Goal: Task Accomplishment & Management: Use online tool/utility

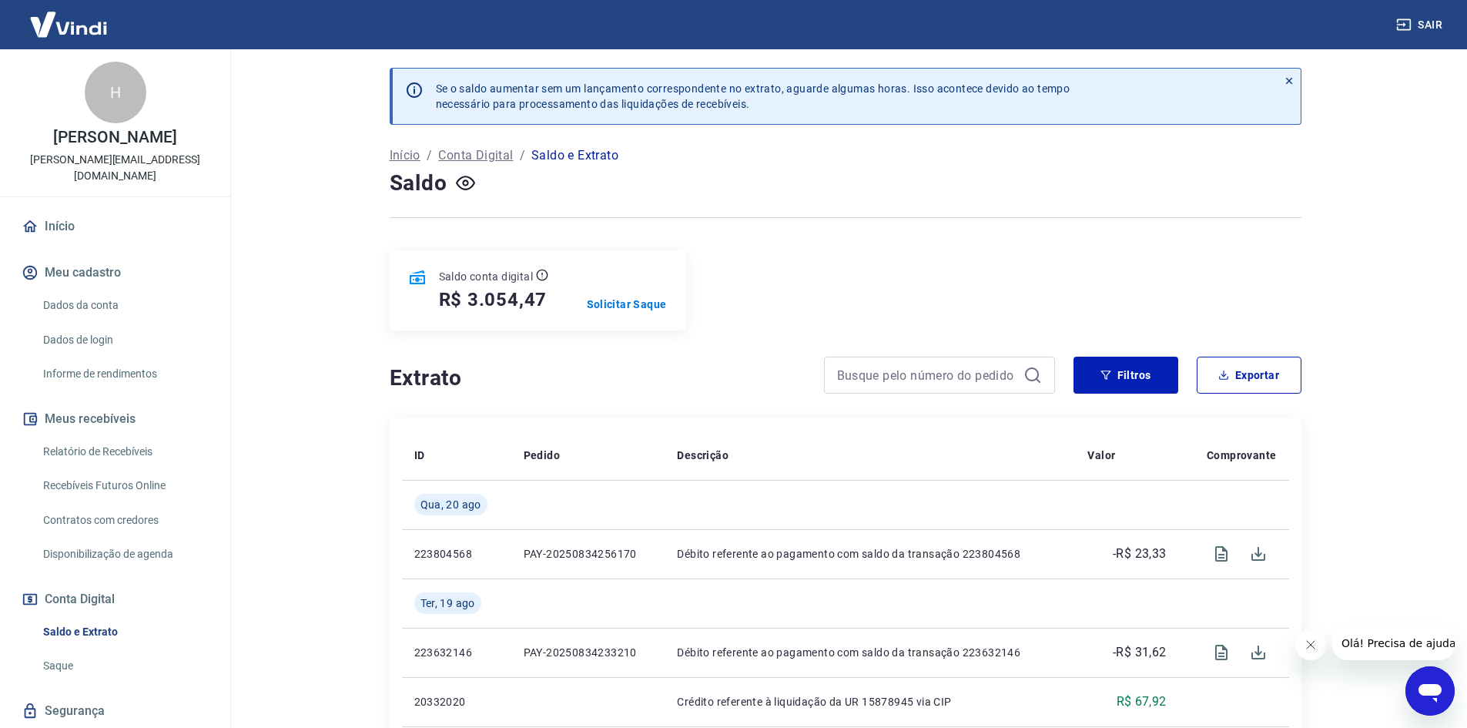
click at [160, 470] on link "Recebíveis Futuros Online" at bounding box center [124, 486] width 175 height 32
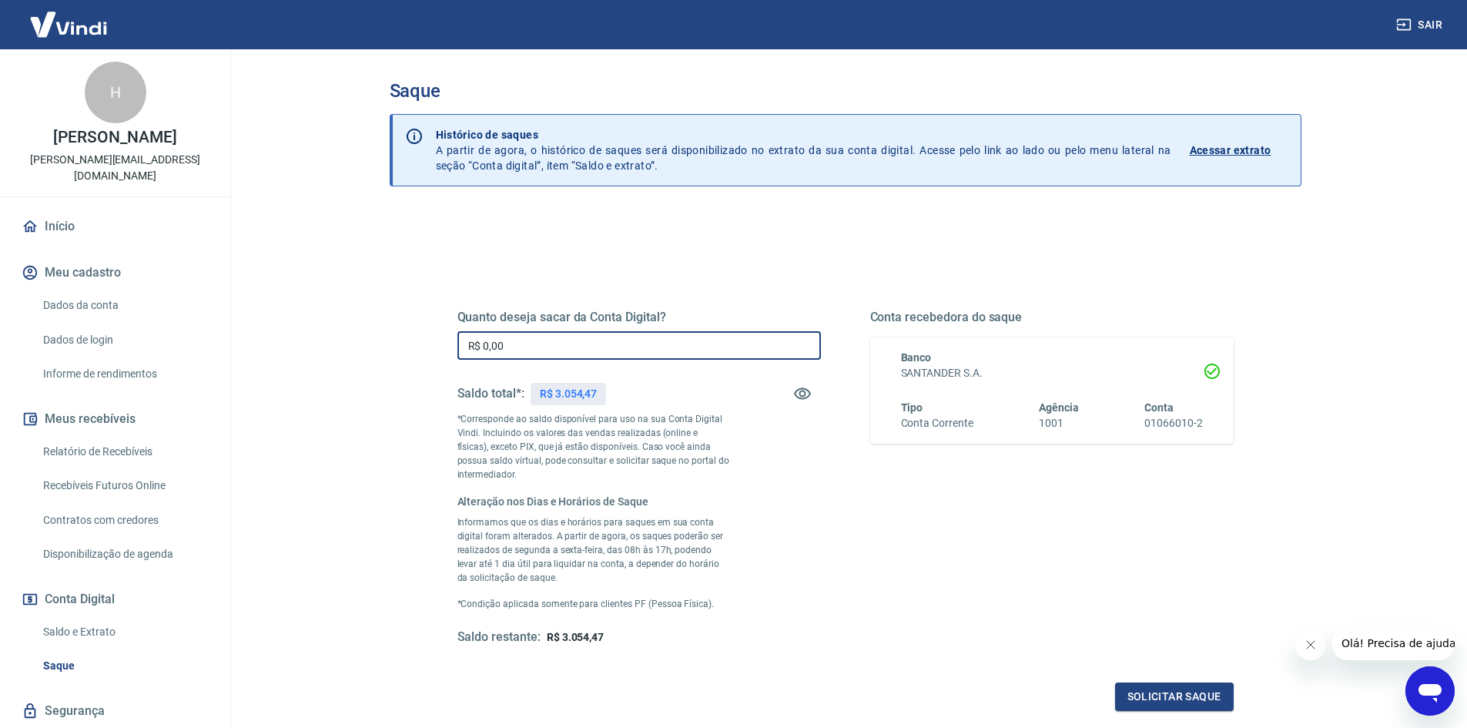
click at [627, 350] on input "R$ 0,00" at bounding box center [639, 345] width 364 height 28
type input "R$ 3.000,00"
click at [1175, 696] on button "Solicitar saque" at bounding box center [1174, 696] width 119 height 28
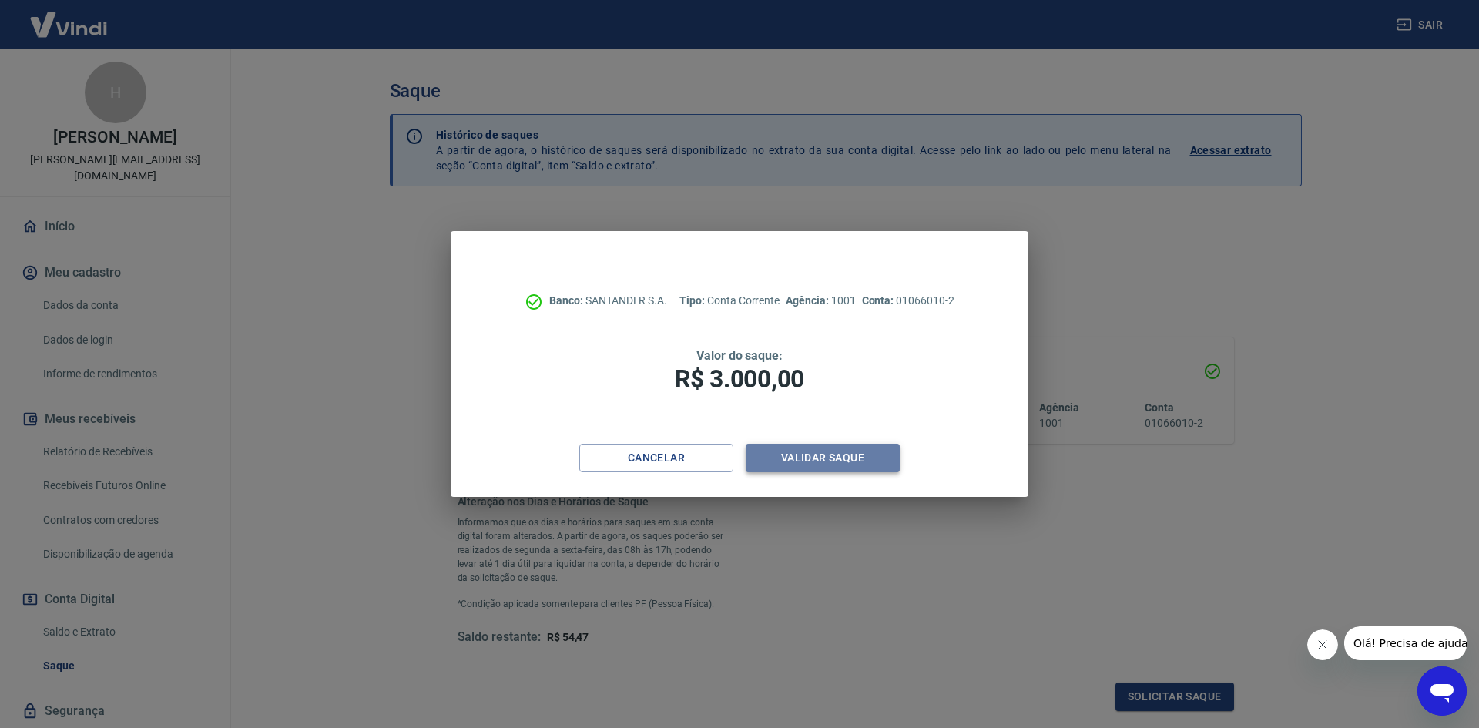
click at [846, 461] on button "Validar saque" at bounding box center [823, 458] width 154 height 28
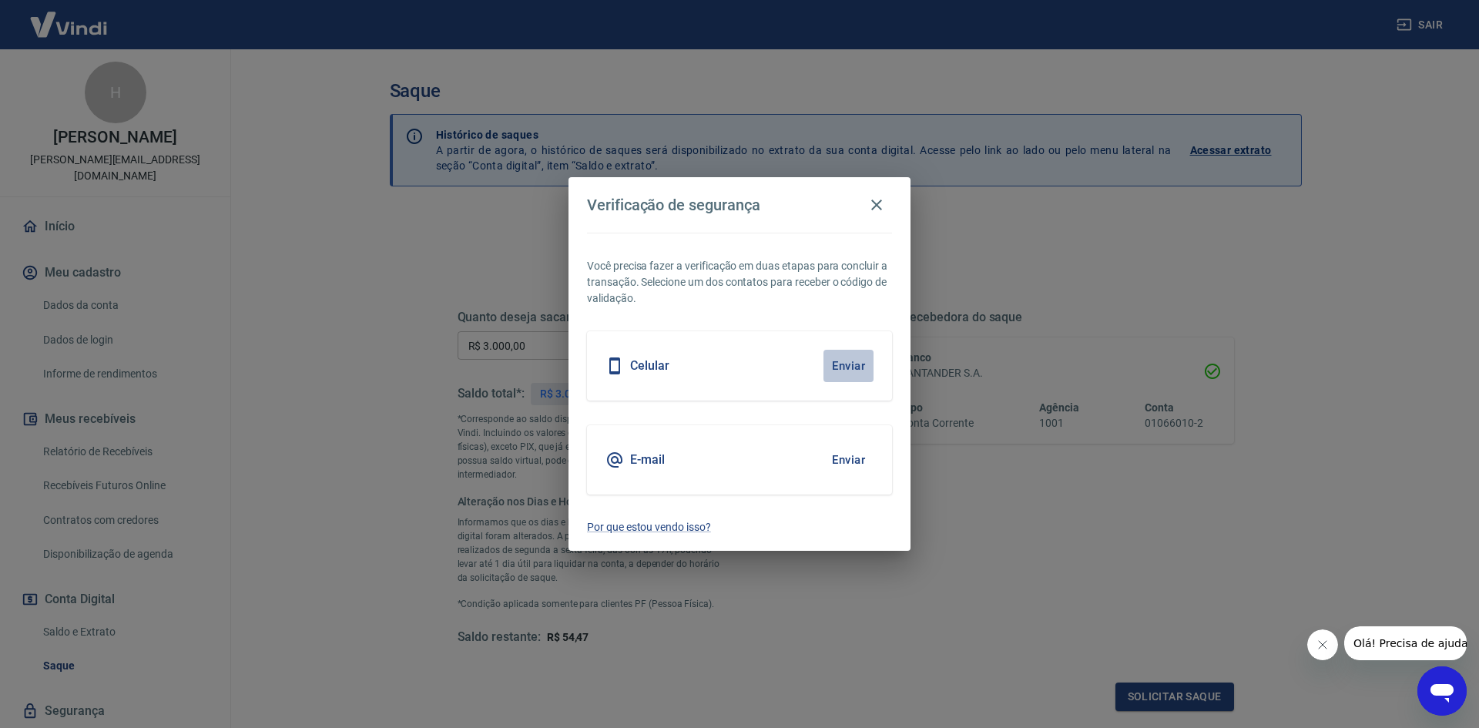
click at [848, 364] on button "Enviar" at bounding box center [848, 366] width 50 height 32
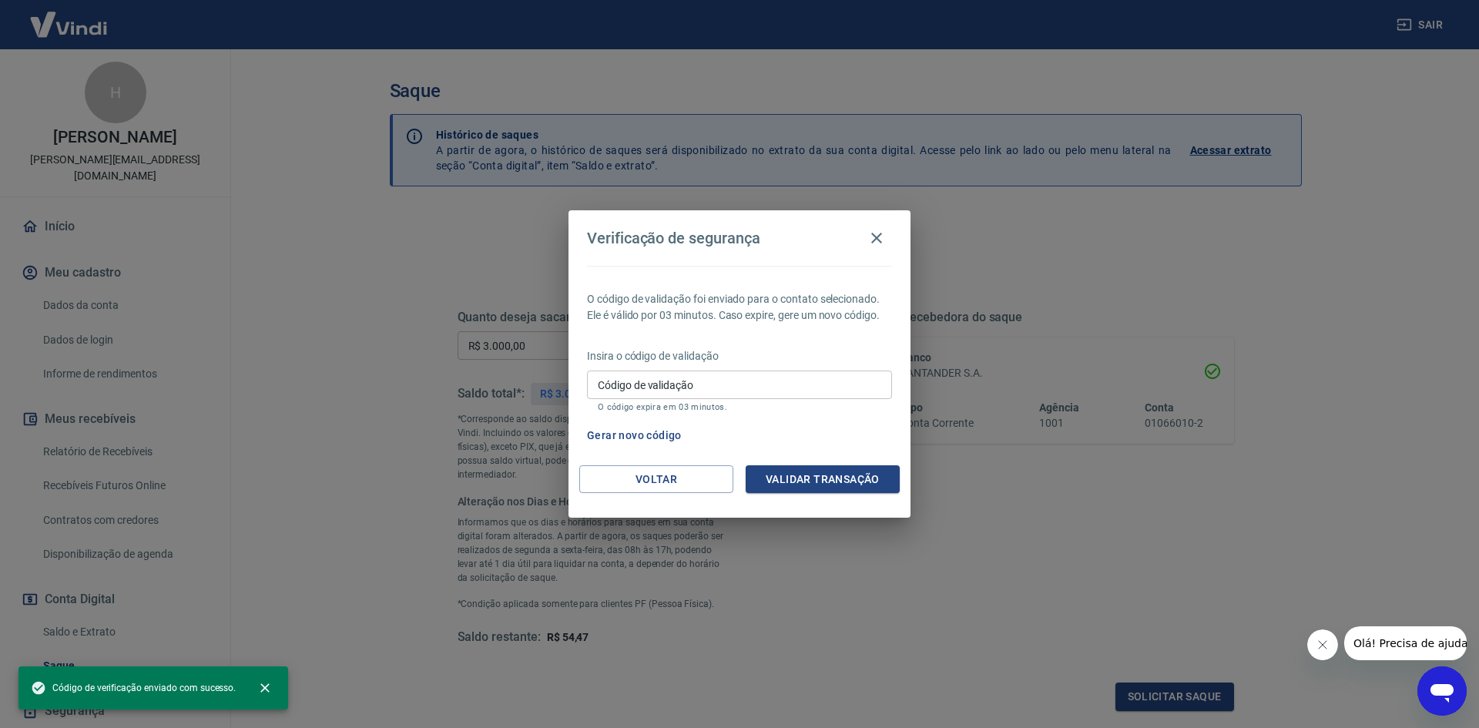
click at [787, 379] on input "Código de validação" at bounding box center [739, 384] width 305 height 28
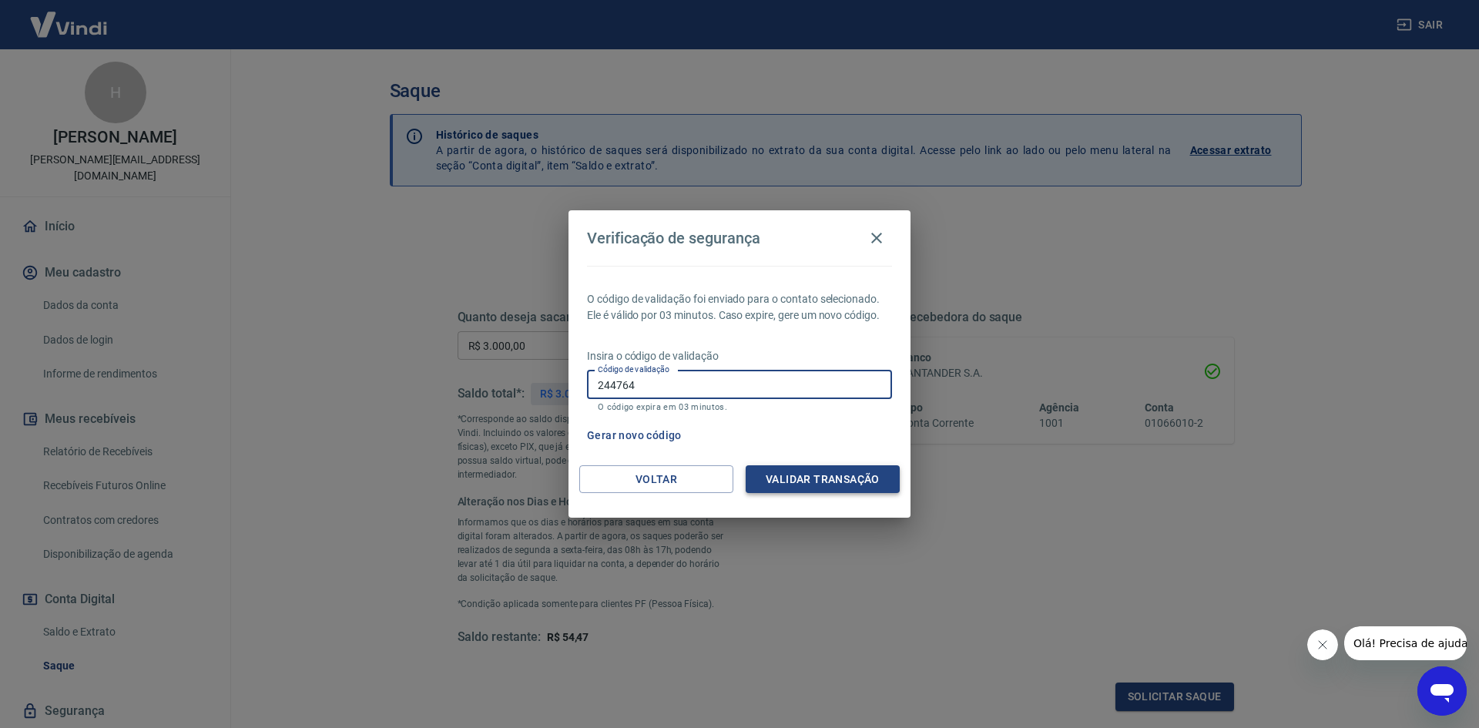
type input "244764"
click at [822, 475] on button "Validar transação" at bounding box center [823, 479] width 154 height 28
click at [664, 437] on button "Gerar novo código" at bounding box center [634, 435] width 107 height 28
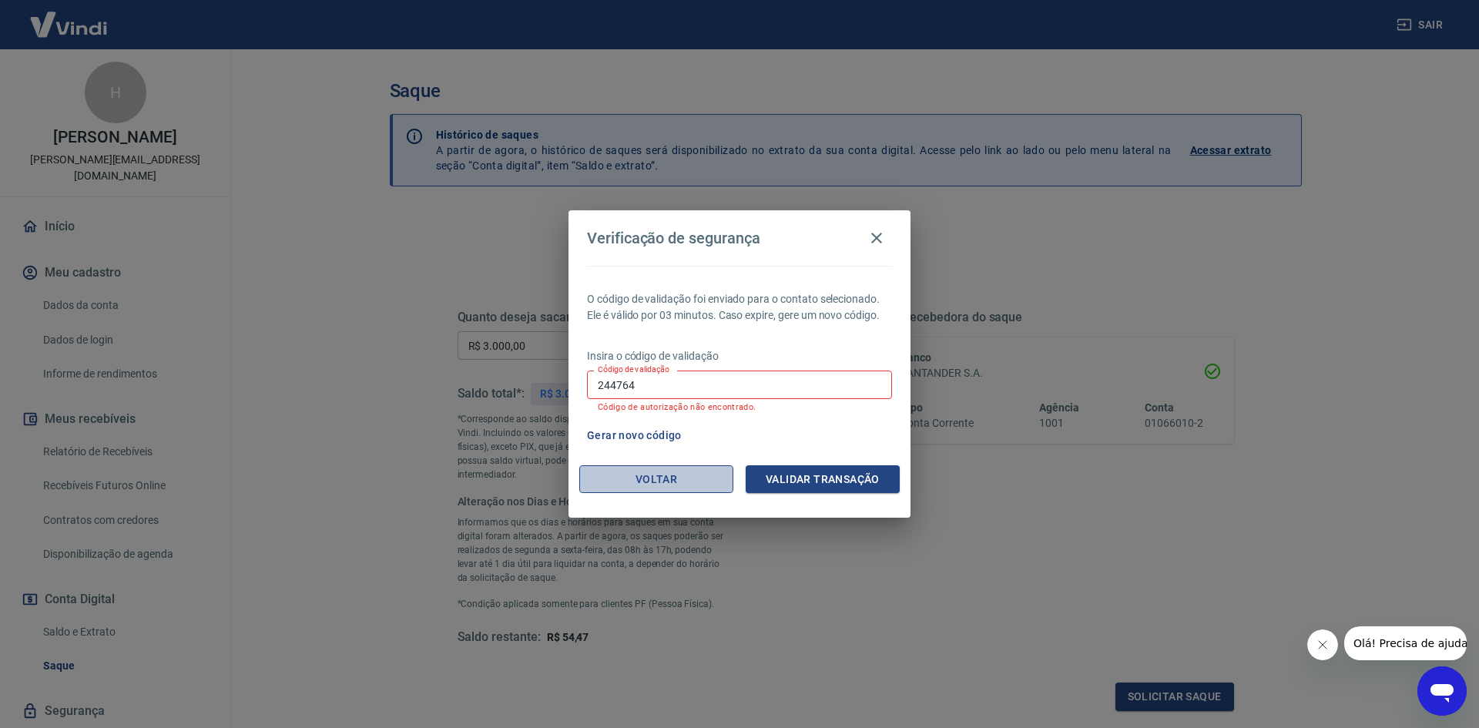
click at [702, 471] on button "Voltar" at bounding box center [656, 479] width 154 height 28
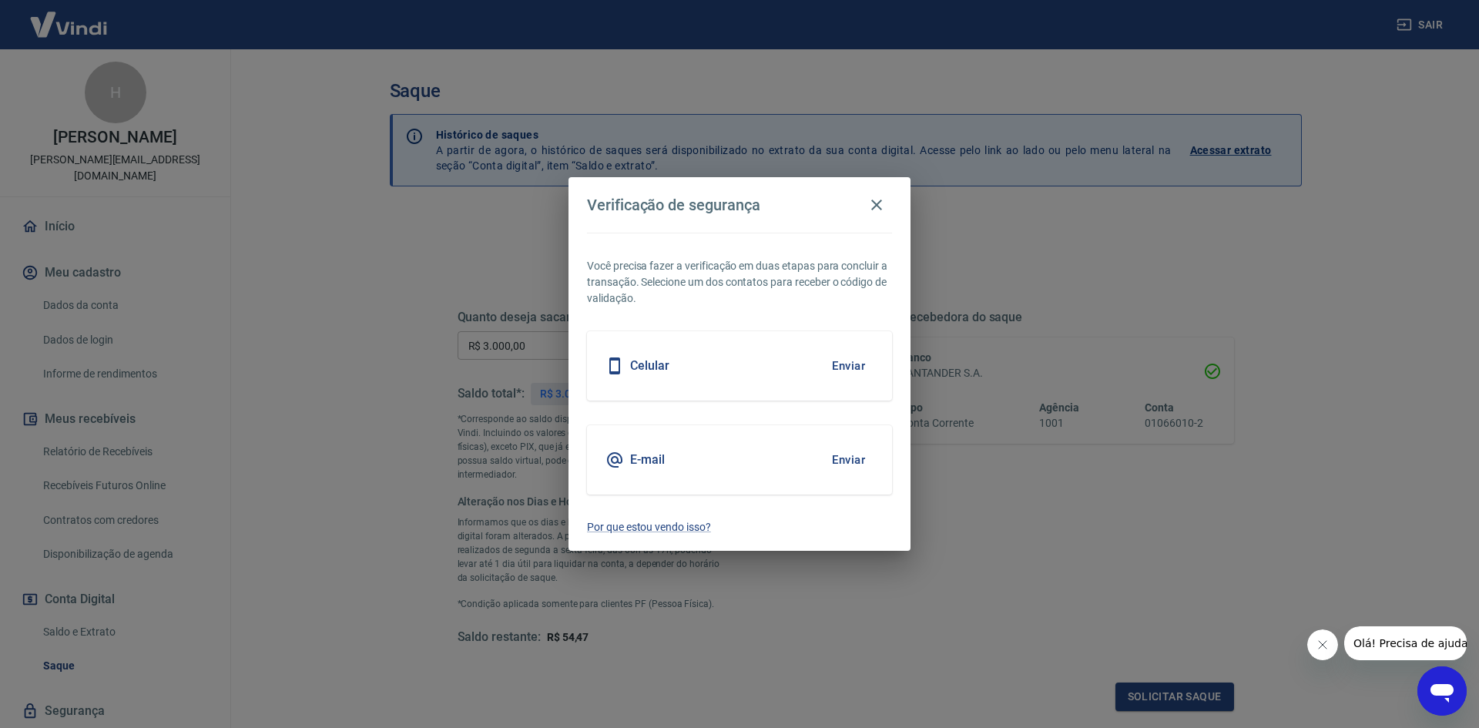
click at [842, 456] on button "Enviar" at bounding box center [848, 460] width 50 height 32
click at [846, 468] on button "Enviar" at bounding box center [848, 460] width 50 height 32
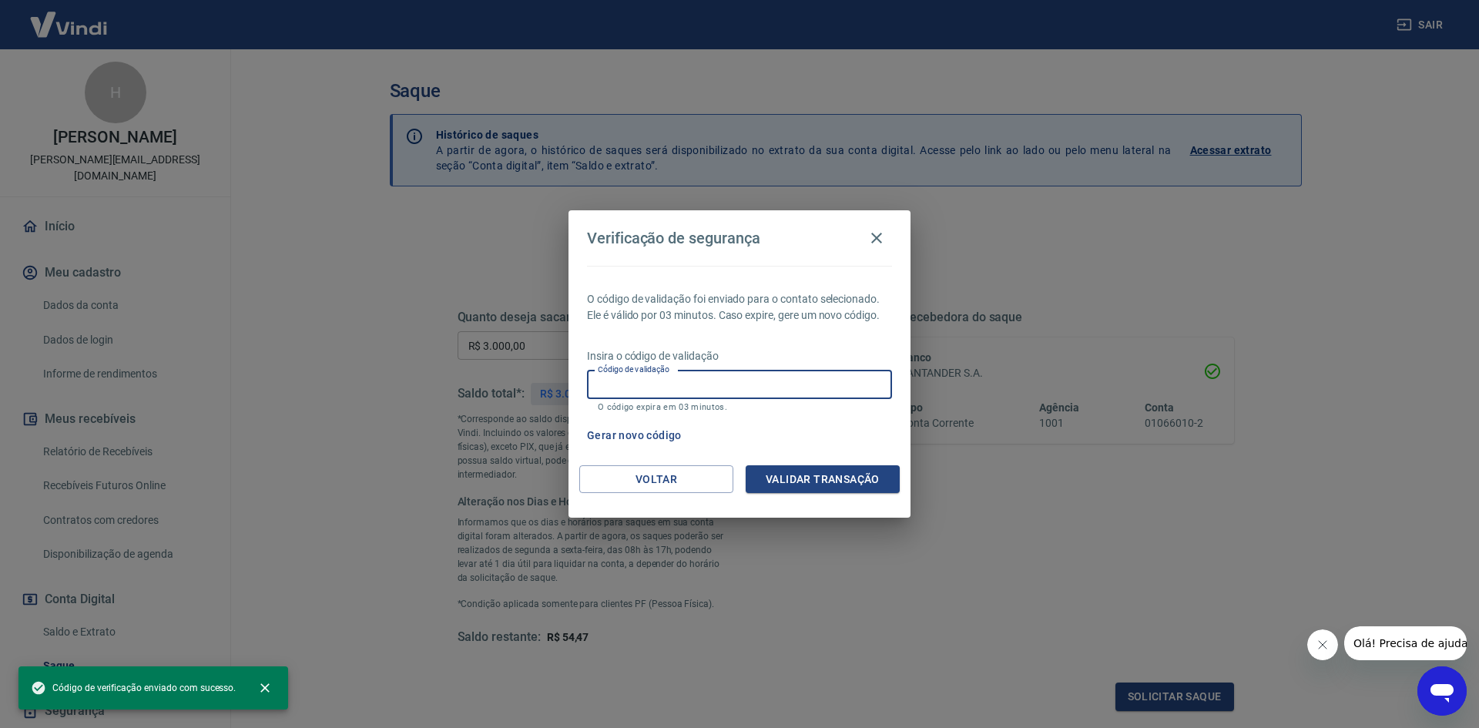
click at [747, 375] on input "Código de validação" at bounding box center [739, 384] width 305 height 28
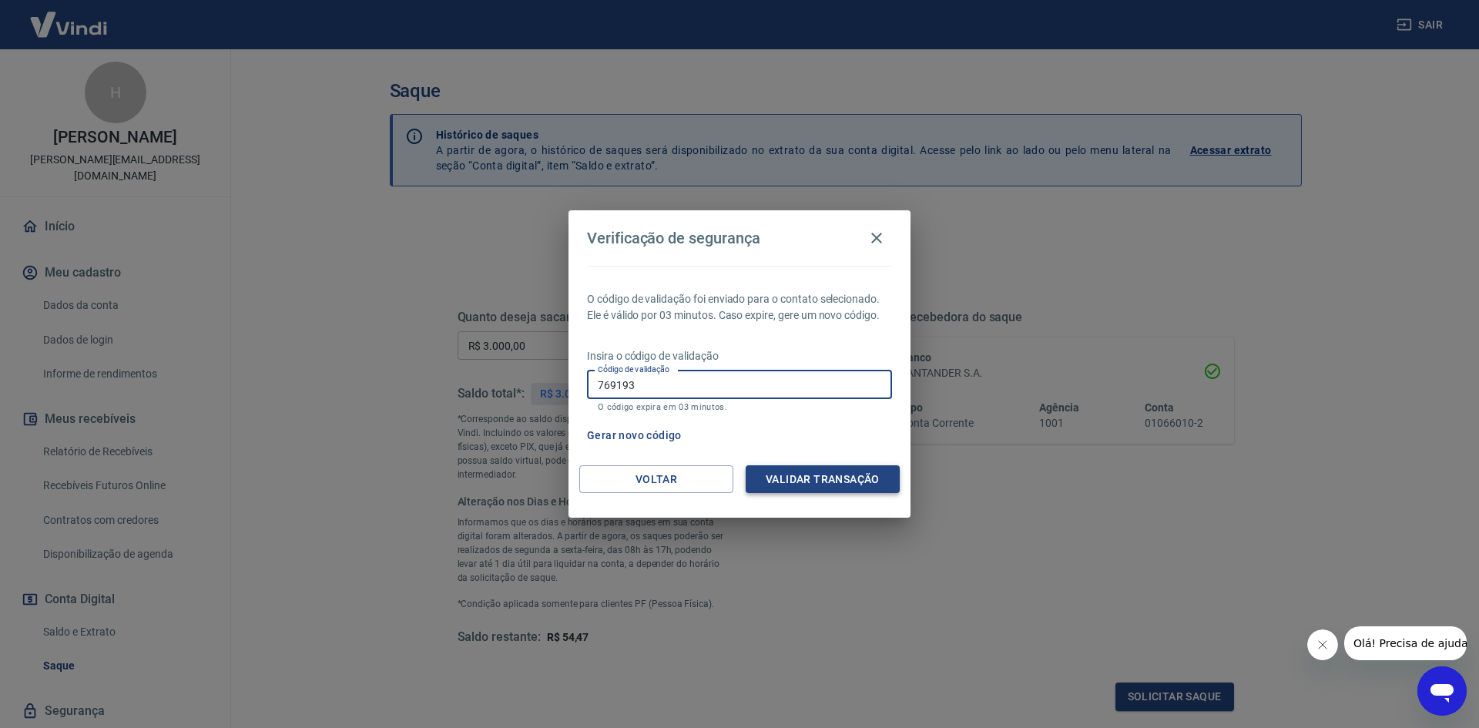
type input "769193"
click at [801, 473] on button "Validar transação" at bounding box center [823, 479] width 154 height 28
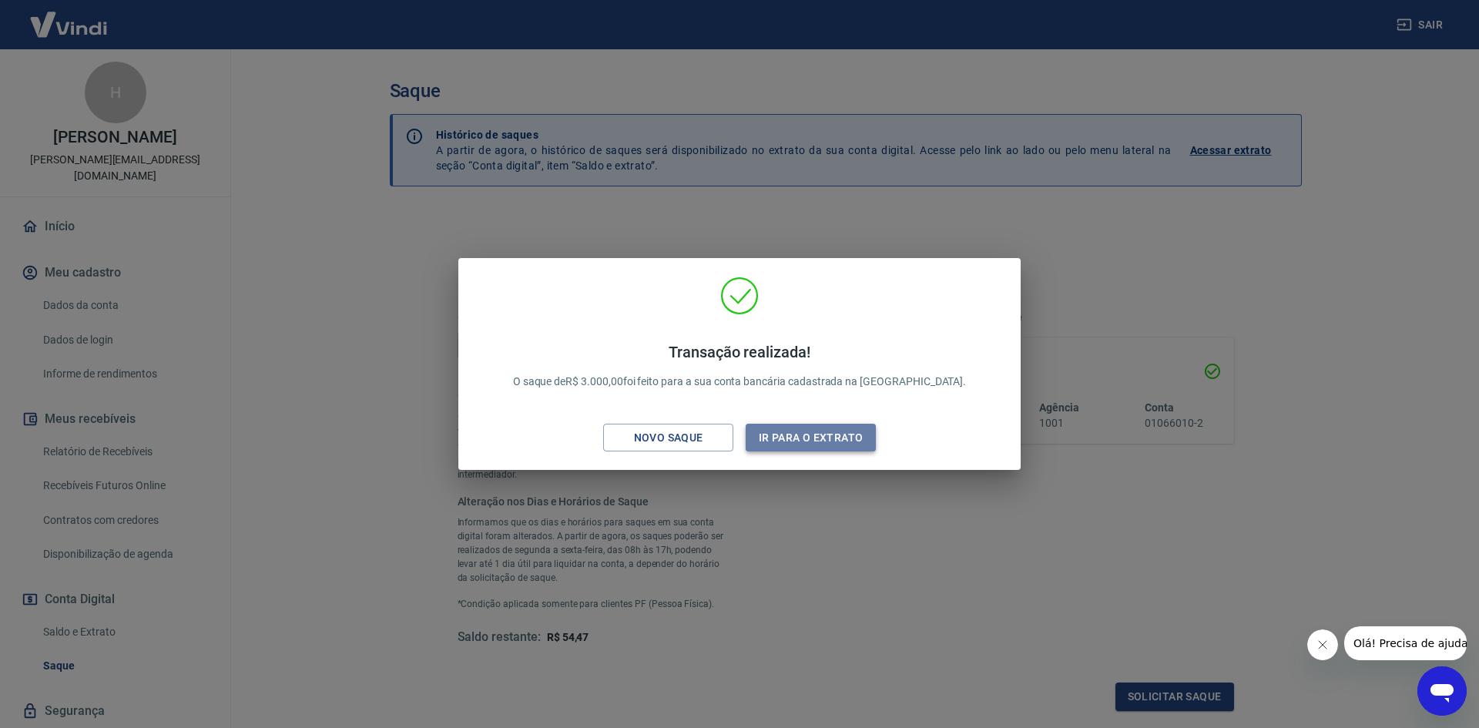
click at [836, 447] on button "Ir para o extrato" at bounding box center [811, 438] width 130 height 28
